Goal: Task Accomplishment & Management: Use online tool/utility

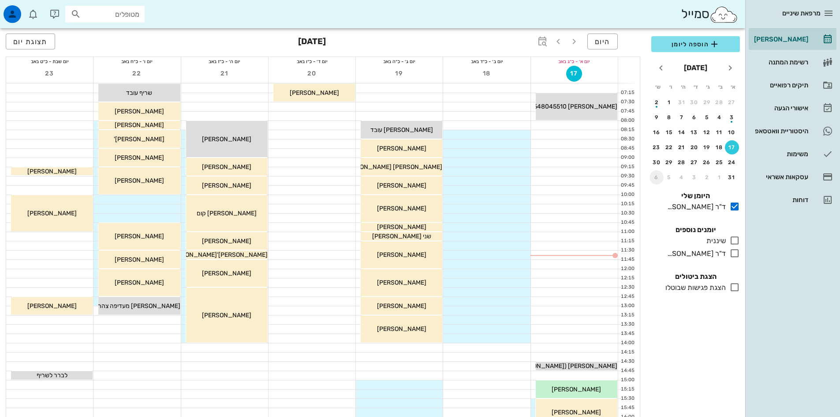
click at [658, 180] on div "6" at bounding box center [657, 177] width 14 height 6
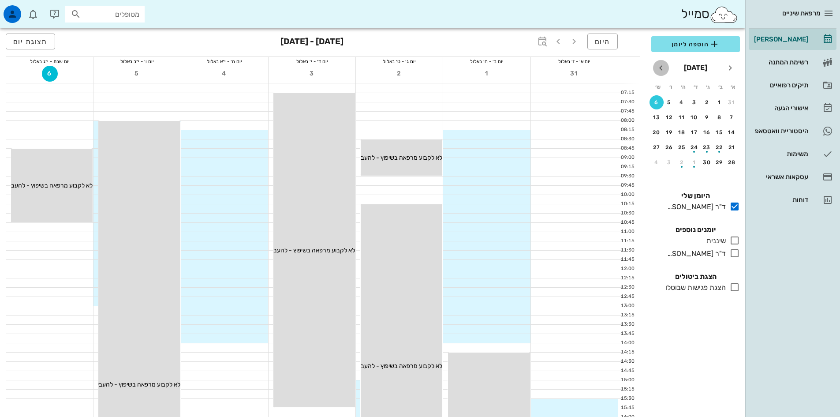
click at [661, 66] on icon "חודש הבא" at bounding box center [661, 68] width 11 height 11
click at [706, 118] on div "button" at bounding box center [707, 119] width 14 height 5
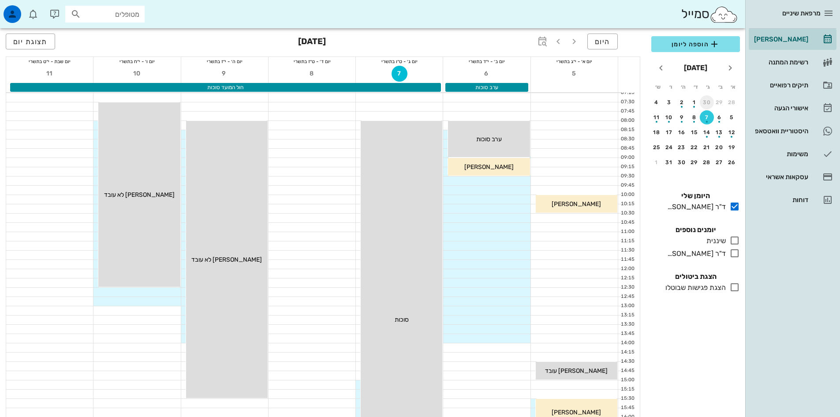
click at [709, 103] on div "30" at bounding box center [707, 102] width 14 height 6
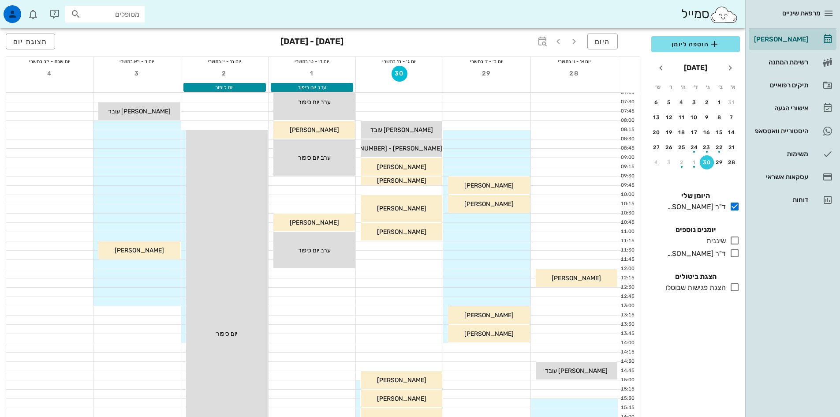
click at [819, 12] on span "מרפאת שיניים" at bounding box center [802, 13] width 38 height 8
click at [792, 36] on div "[PERSON_NAME]" at bounding box center [781, 39] width 56 height 7
